Goal: Navigation & Orientation: Find specific page/section

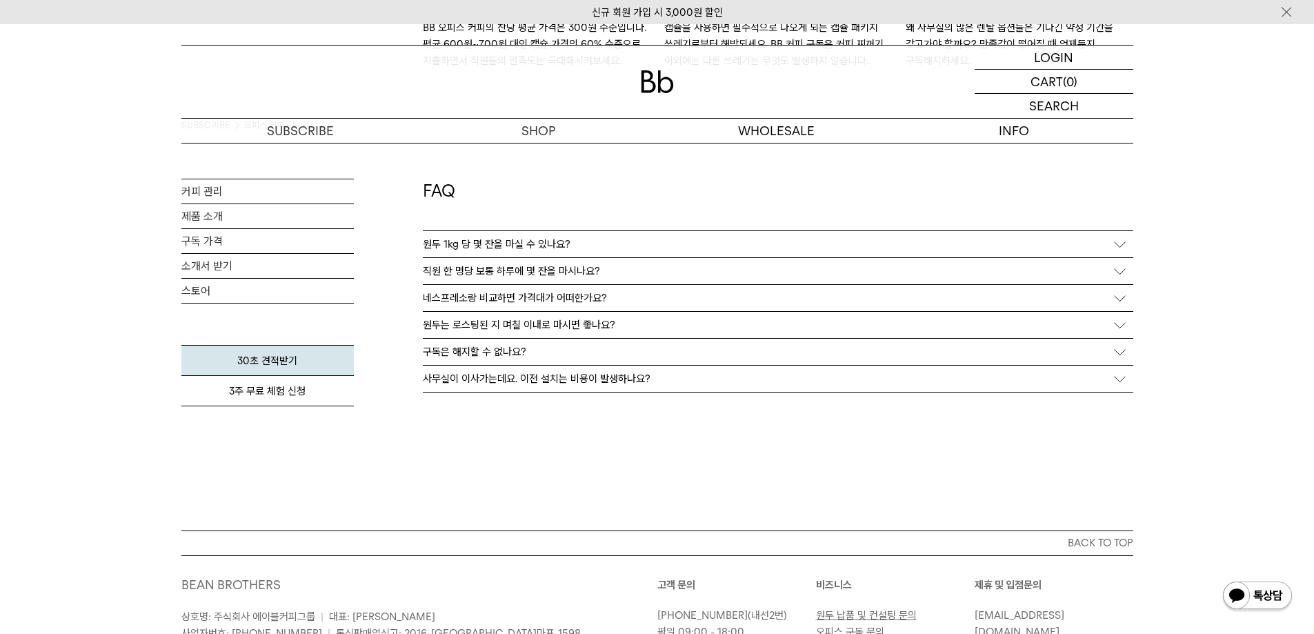
scroll to position [2620, 0]
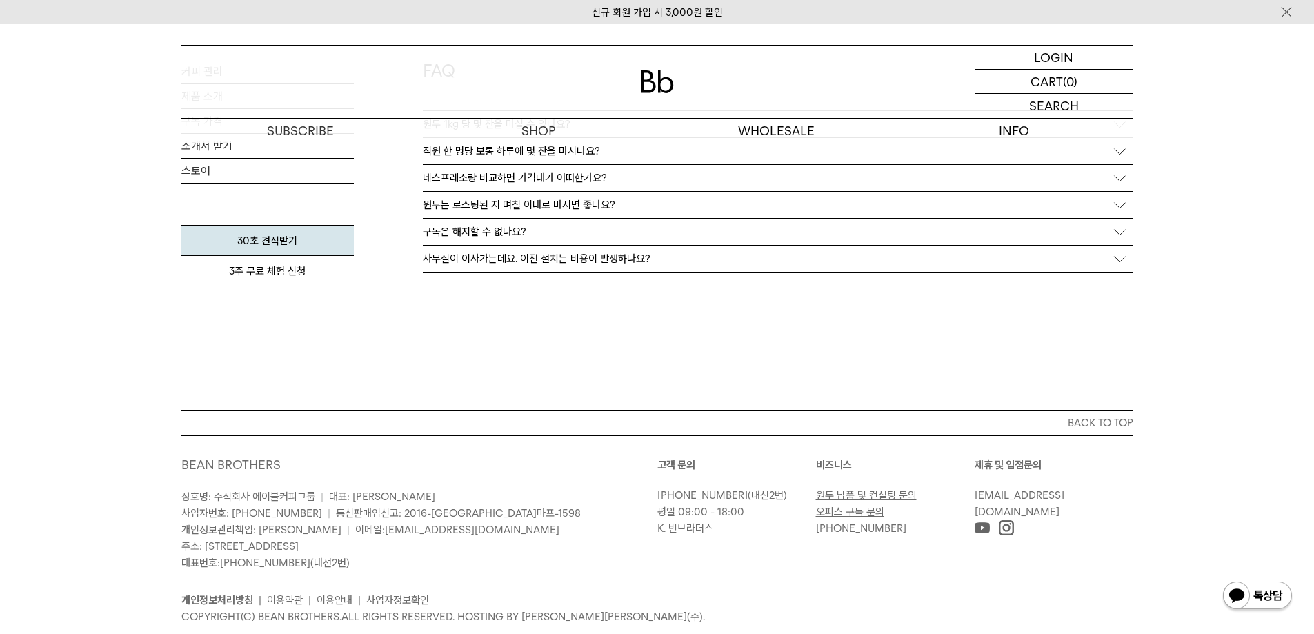
click at [696, 296] on div "FAQ 원두 1kg 당 몇 잔을 마실 수 있나요? 저희가 세팅해드리는 레시피로는 100잔까지 내리실 수 있어요. (싱글 샷 기준) 카페에서 마…" at bounding box center [778, 179] width 710 height 461
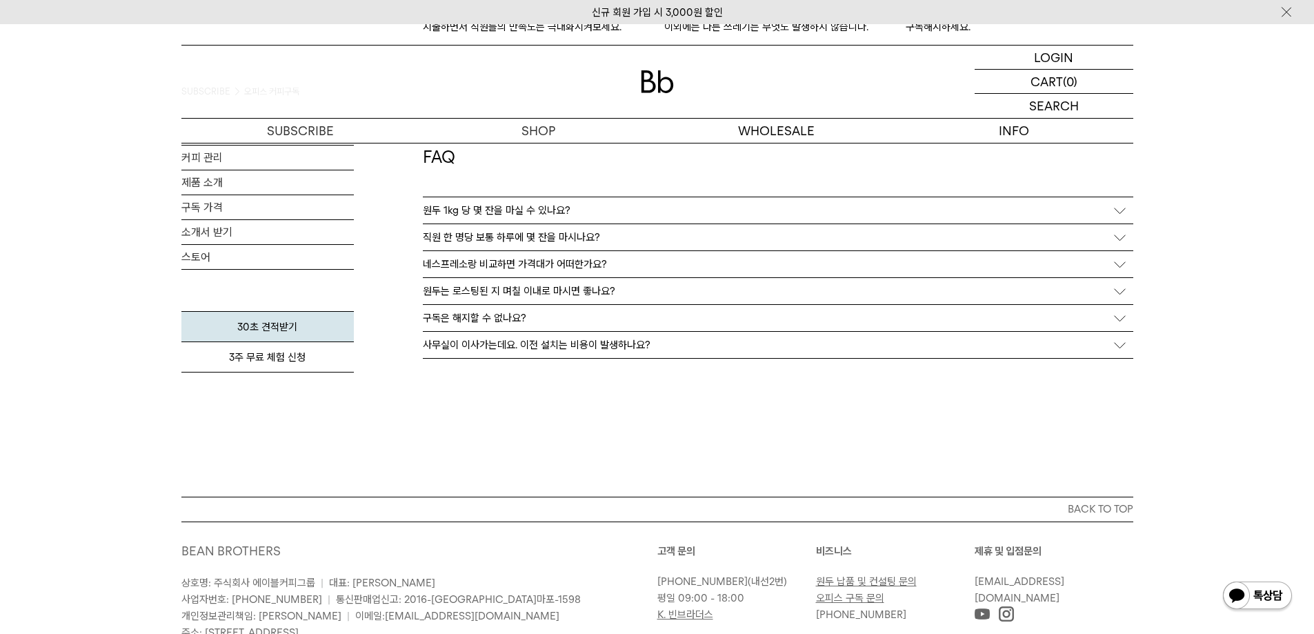
scroll to position [2413, 0]
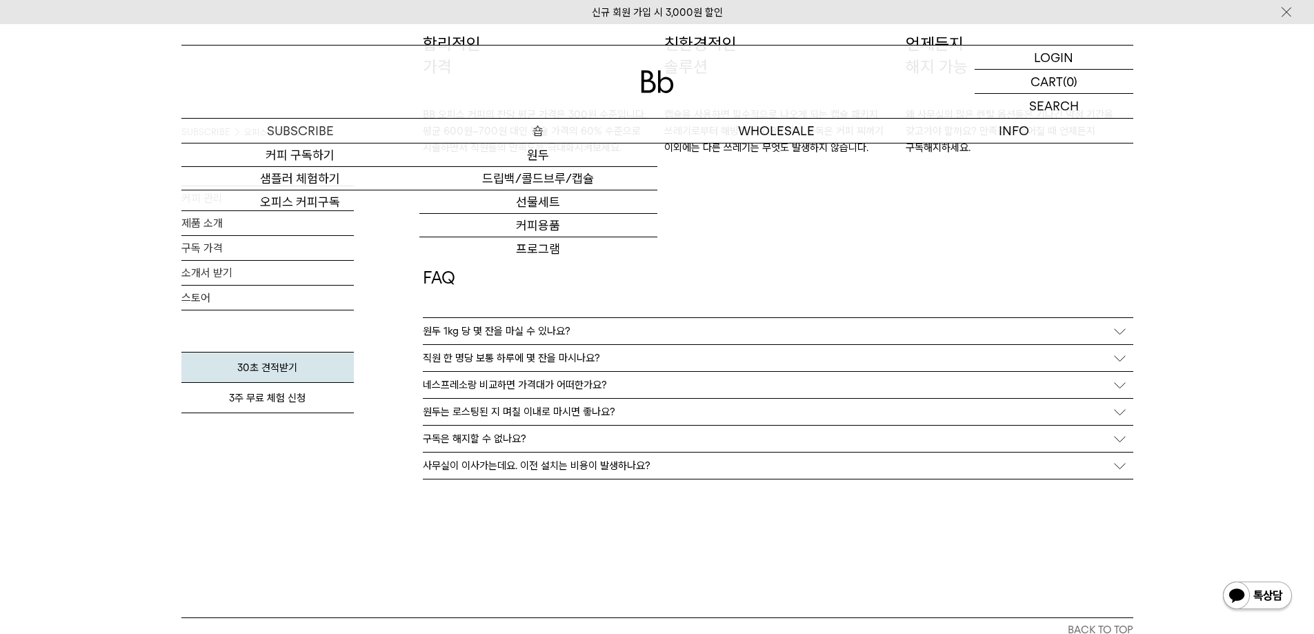
click at [596, 123] on p "숍" at bounding box center [538, 131] width 238 height 24
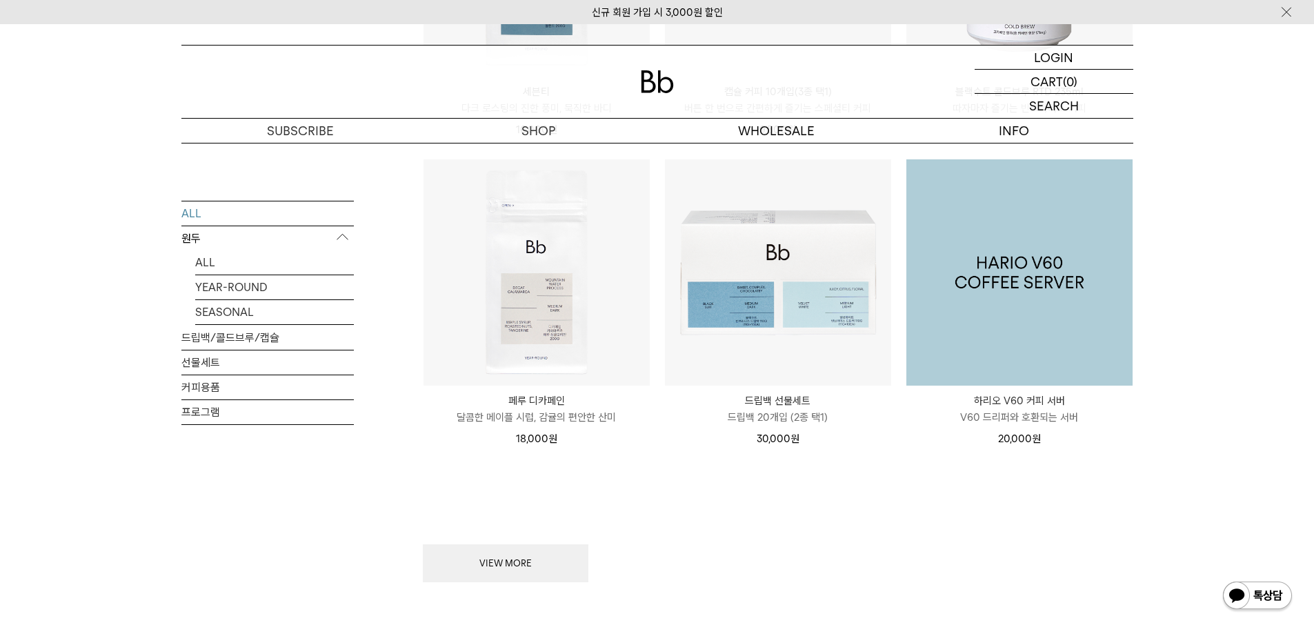
scroll to position [1793, 0]
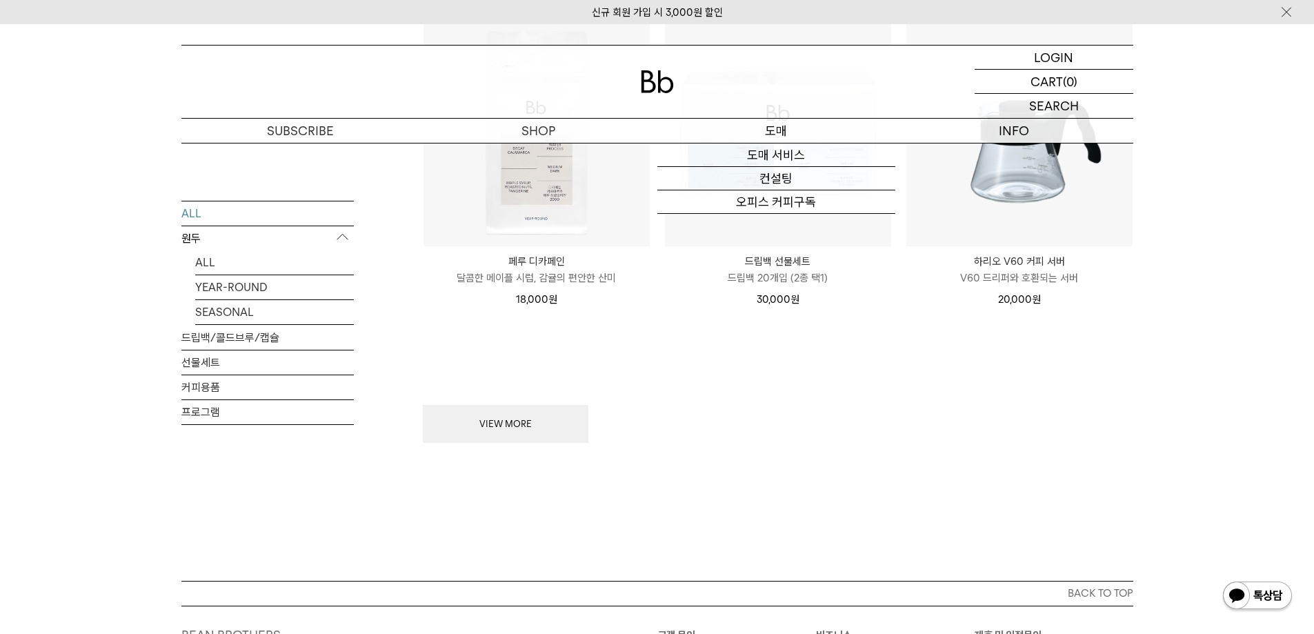
click at [832, 124] on p "도매" at bounding box center [776, 131] width 238 height 24
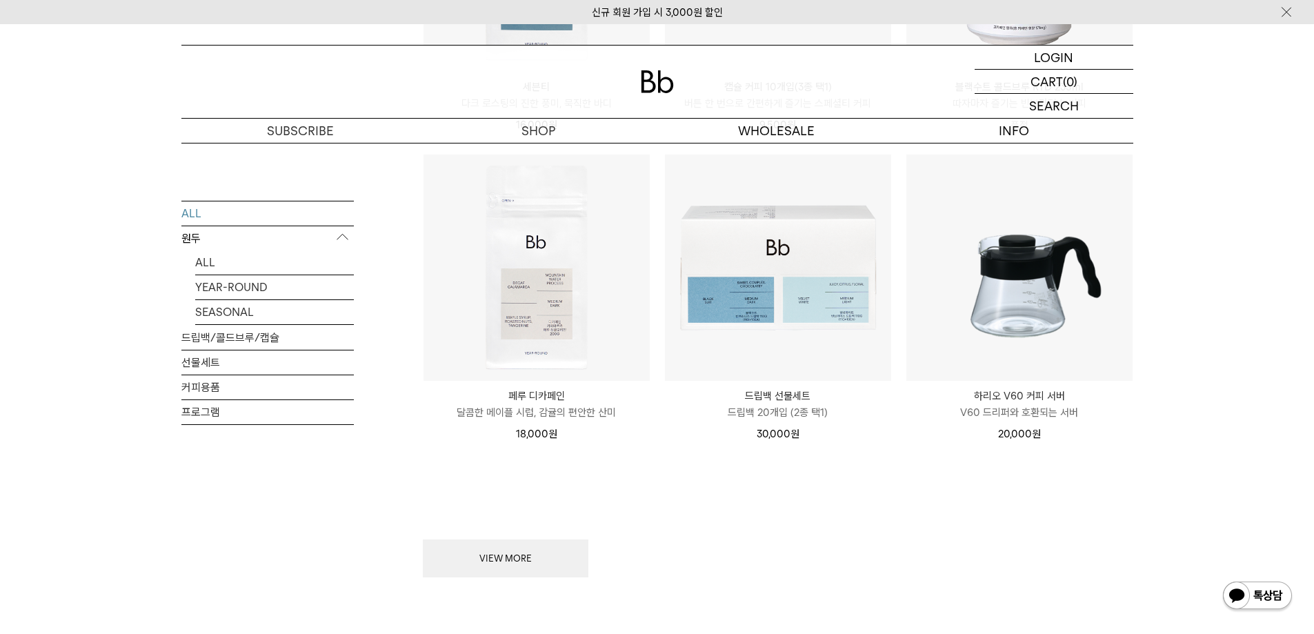
scroll to position [1517, 0]
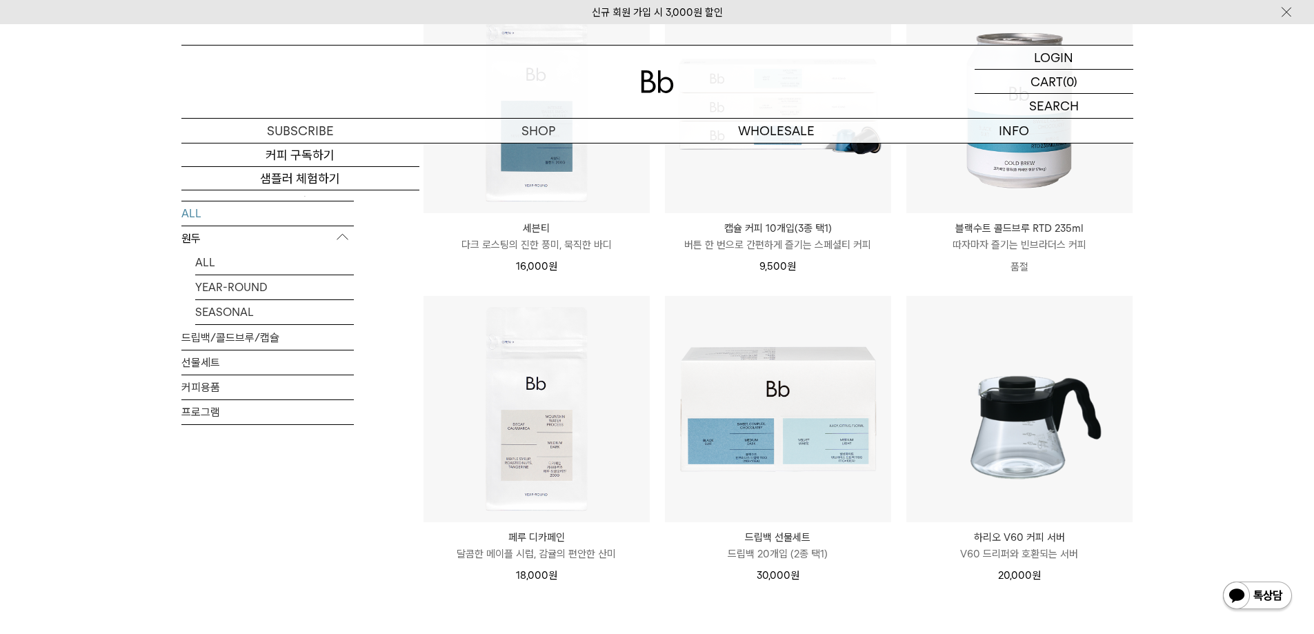
click at [682, 57] on div at bounding box center [657, 82] width 952 height 72
click at [650, 90] on img at bounding box center [657, 81] width 33 height 23
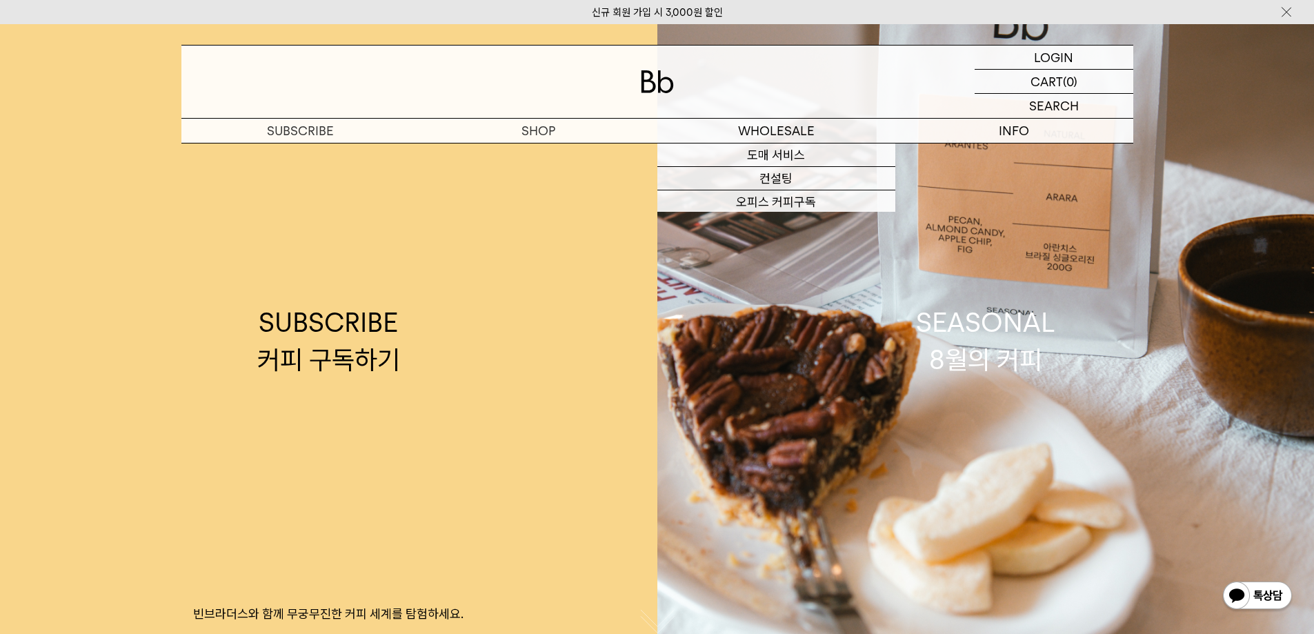
click at [621, 79] on div at bounding box center [657, 82] width 952 height 72
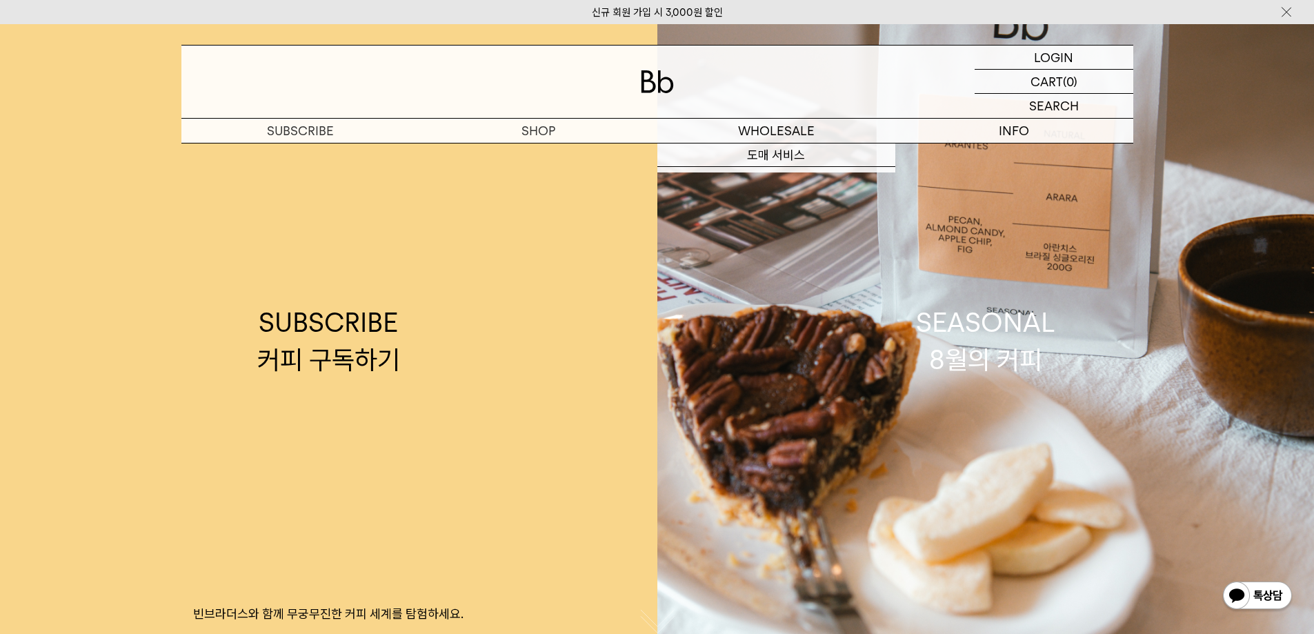
click at [645, 90] on img at bounding box center [657, 81] width 33 height 23
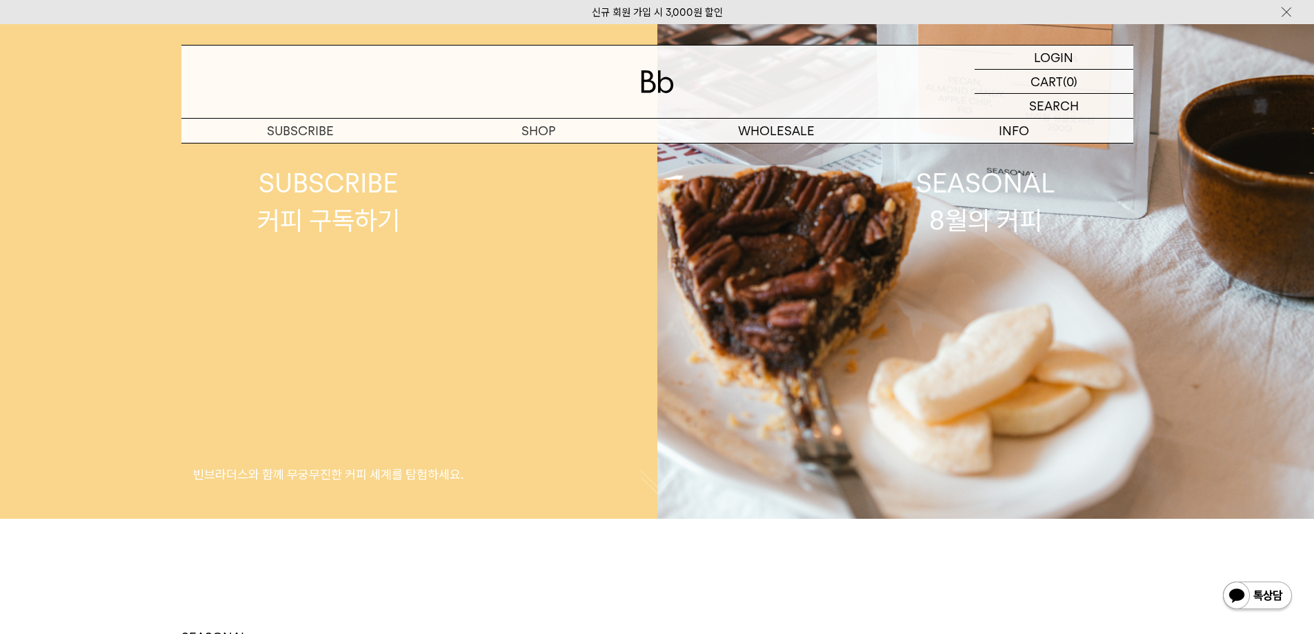
scroll to position [138, 0]
